Goal: Find specific page/section: Find specific page/section

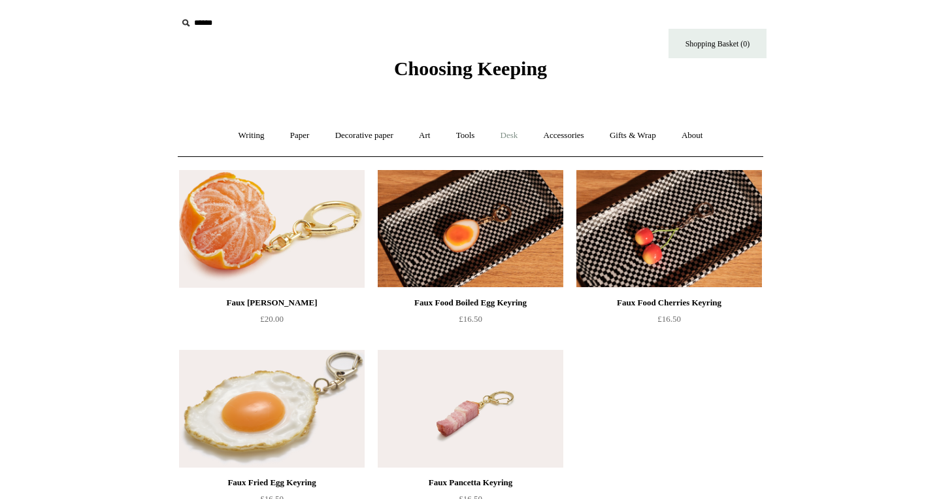
scroll to position [47, 0]
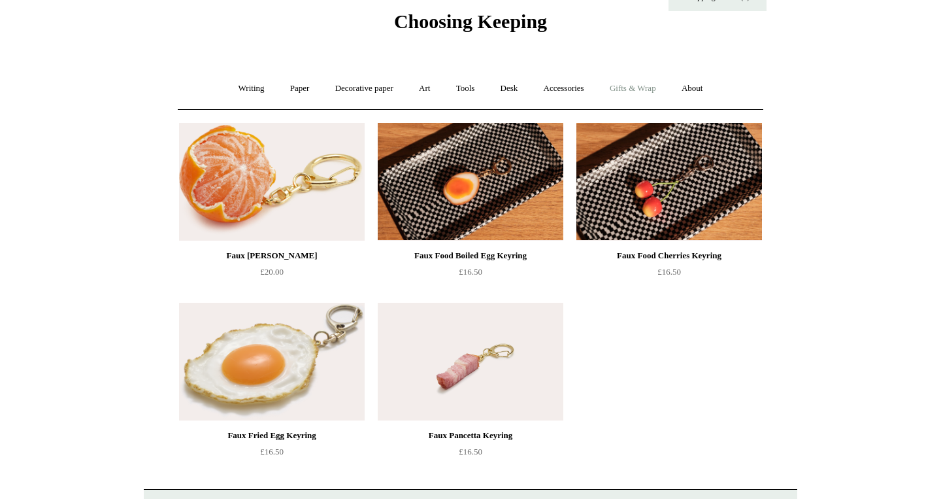
click at [626, 86] on link "Gifts & Wrap +" at bounding box center [633, 88] width 70 height 35
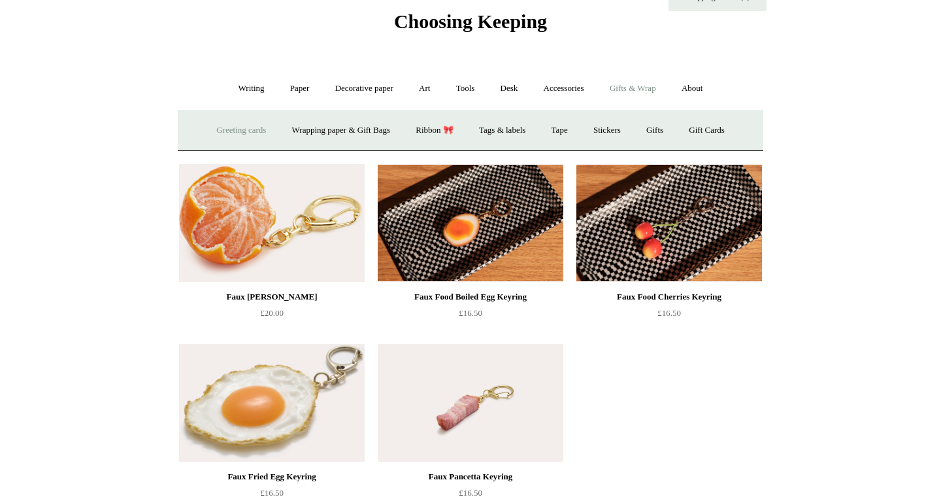
click at [248, 131] on link "Greeting cards +" at bounding box center [241, 130] width 73 height 35
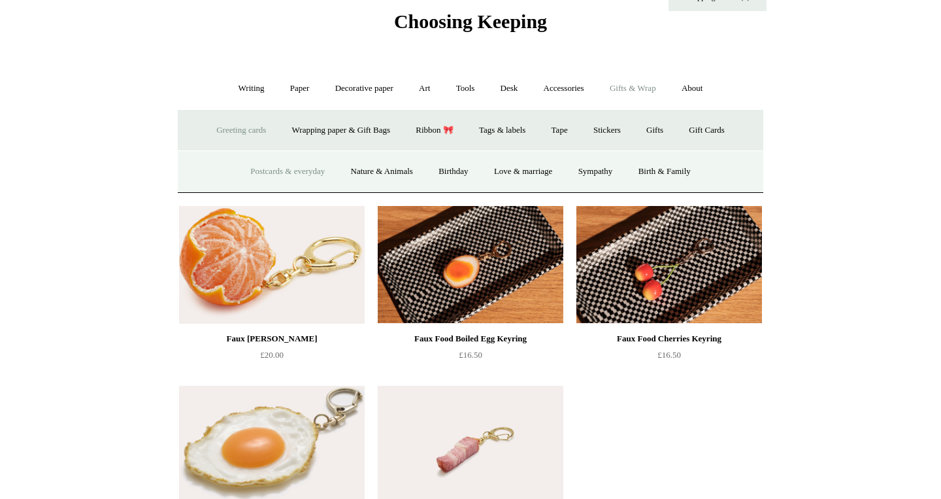
click at [260, 175] on link "Postcards & everyday" at bounding box center [288, 171] width 98 height 35
click at [445, 169] on link "Birthday" at bounding box center [454, 171] width 54 height 35
click at [603, 178] on link "Sympathy" at bounding box center [596, 171] width 58 height 35
